Goal: Task Accomplishment & Management: Manage account settings

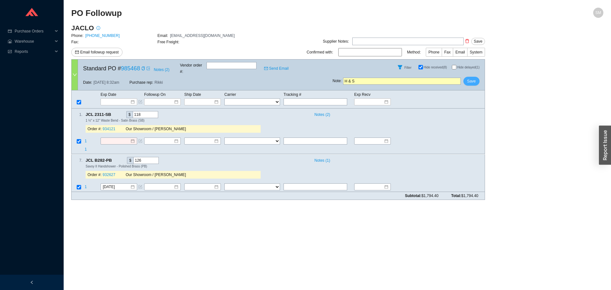
click at [471, 78] on span "Save" at bounding box center [471, 81] width 9 height 6
click at [495, 60] on span "Yes" at bounding box center [495, 58] width 6 height 6
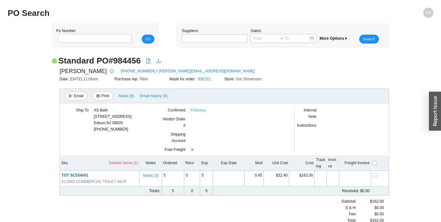
click at [202, 108] on link "Followup" at bounding box center [197, 110] width 15 height 6
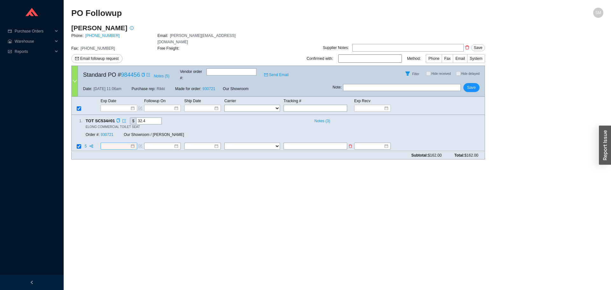
click at [133, 143] on div at bounding box center [119, 146] width 32 height 6
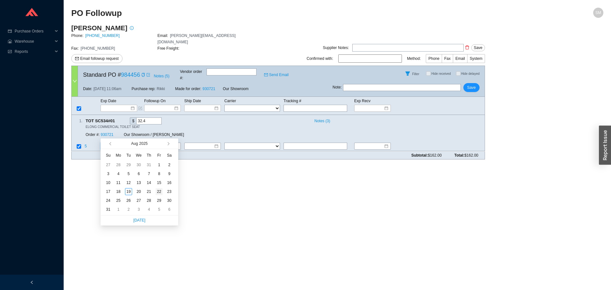
type input "[DATE]"
click at [160, 189] on div "22" at bounding box center [159, 191] width 7 height 7
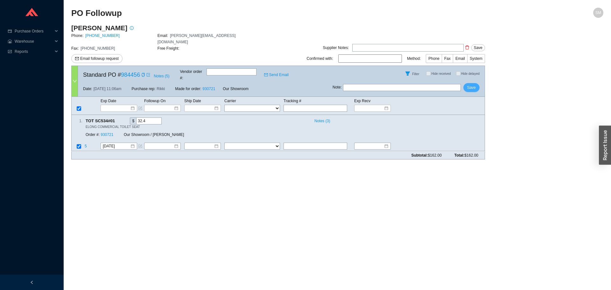
click at [471, 84] on span "Save" at bounding box center [471, 87] width 9 height 6
